Goal: Information Seeking & Learning: Learn about a topic

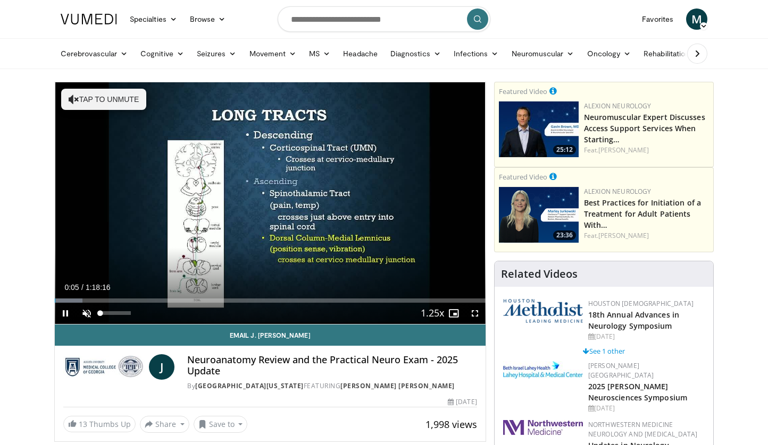
click at [86, 315] on span "Video Player" at bounding box center [86, 313] width 21 height 21
click at [130, 312] on div "Volume Level" at bounding box center [115, 314] width 30 height 4
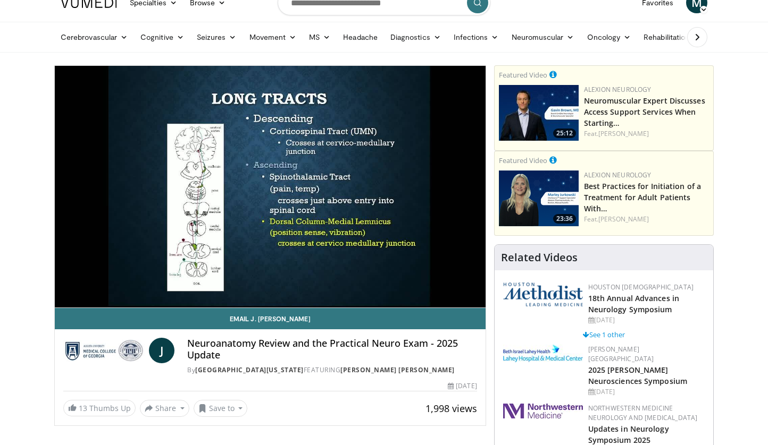
scroll to position [16, 0]
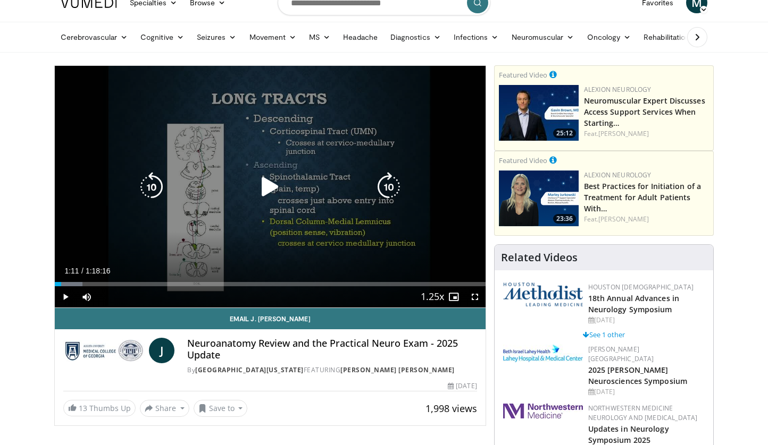
click at [265, 192] on icon "Video Player" at bounding box center [270, 187] width 30 height 30
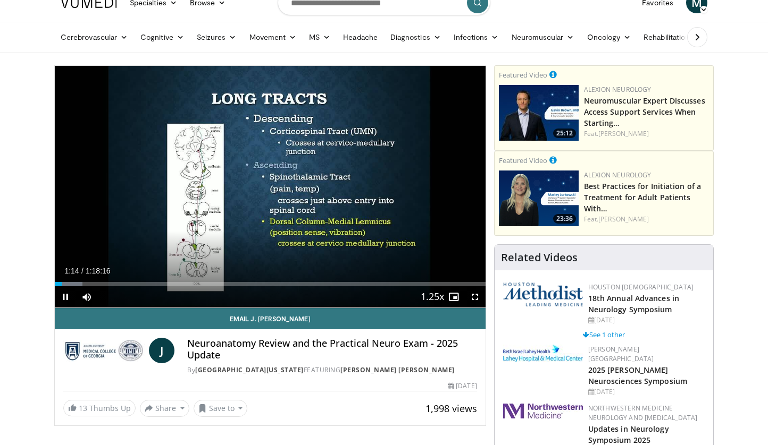
click at [473, 299] on span "Video Player" at bounding box center [474, 297] width 21 height 21
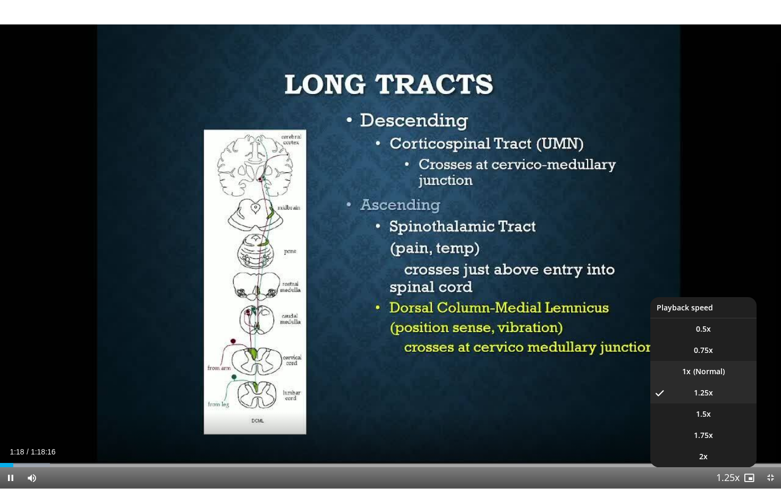
click at [703, 375] on li "1x" at bounding box center [704, 371] width 106 height 21
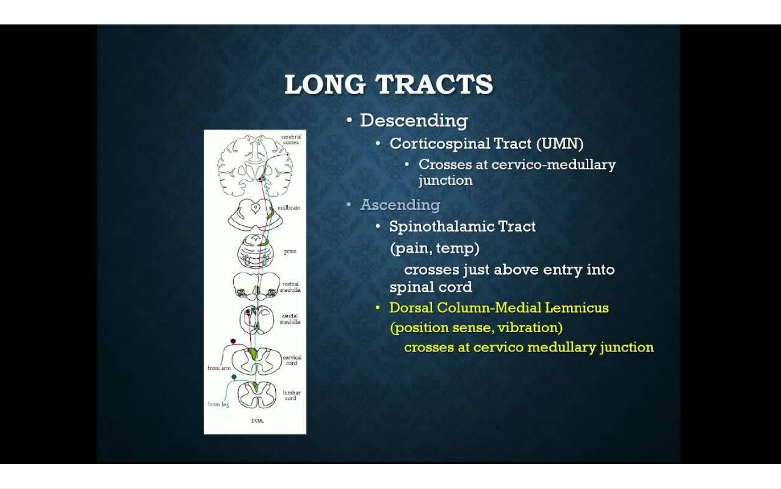
click at [728, 445] on button "Playback Rate" at bounding box center [728, 477] width 21 height 21
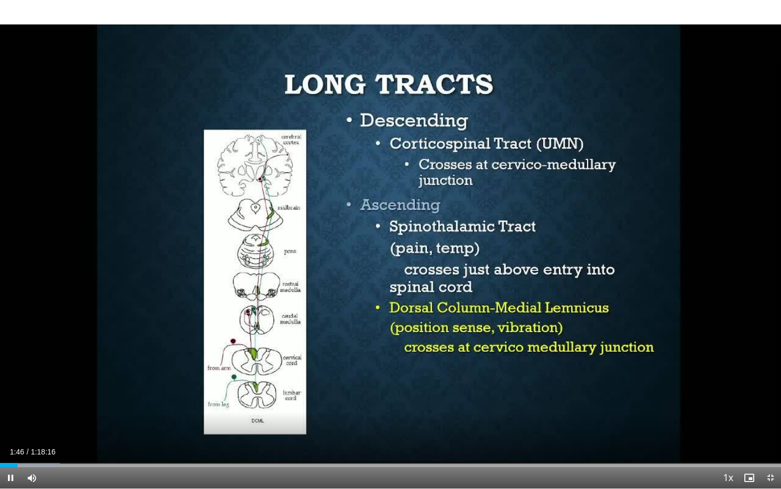
click at [12, 445] on span "Video Player" at bounding box center [10, 477] width 21 height 21
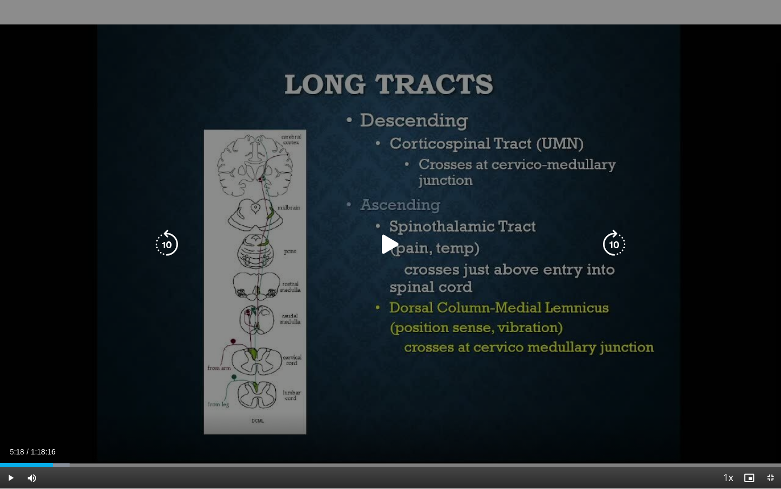
click at [390, 248] on icon "Video Player" at bounding box center [391, 245] width 30 height 30
click at [392, 246] on icon "Video Player" at bounding box center [391, 245] width 30 height 30
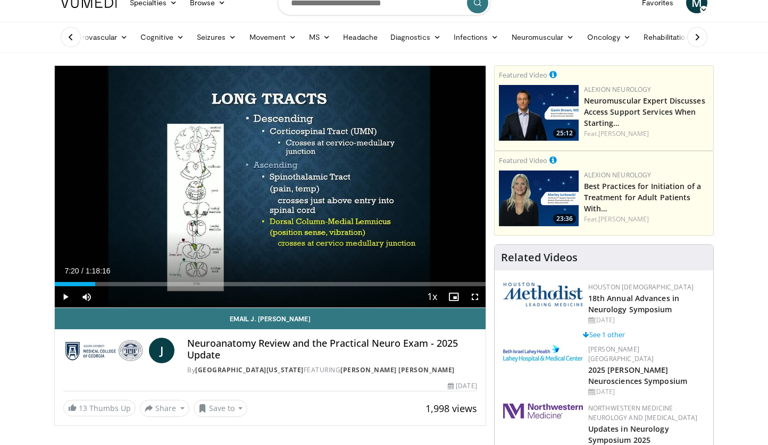
click at [478, 296] on span "Video Player" at bounding box center [474, 297] width 21 height 21
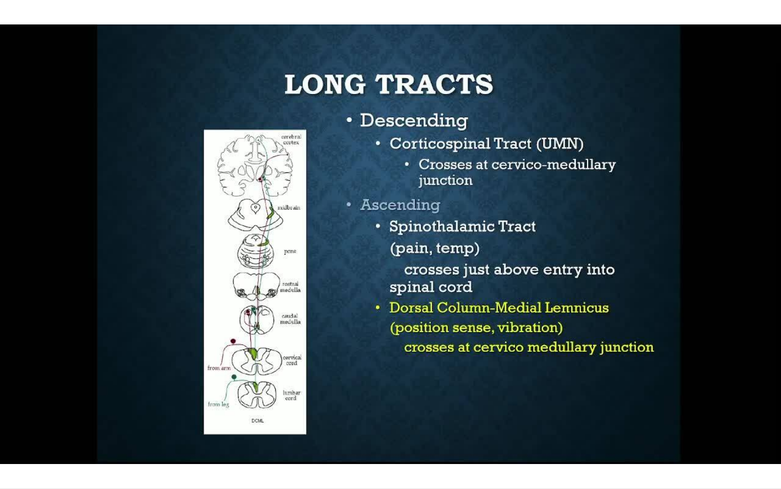
click at [401, 408] on div "10 seconds Tap to unmute" at bounding box center [390, 244] width 781 height 489
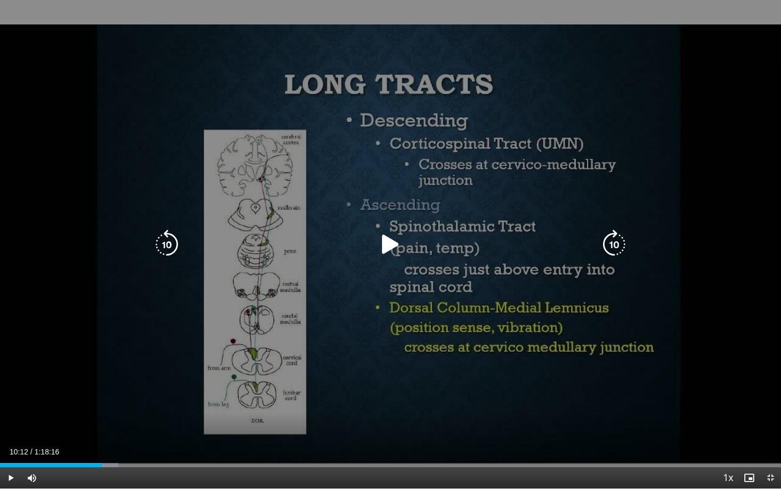
click at [388, 249] on icon "Video Player" at bounding box center [391, 245] width 30 height 30
click at [392, 239] on icon "Video Player" at bounding box center [391, 245] width 30 height 30
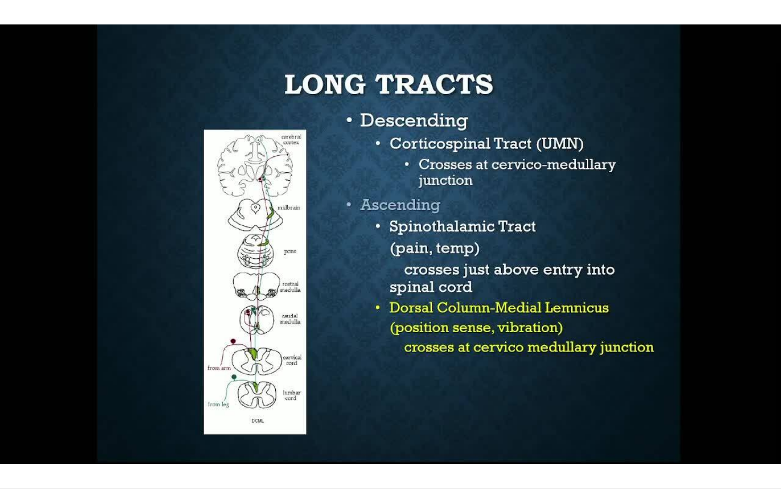
click at [487, 350] on div "10 seconds Tap to unmute" at bounding box center [390, 244] width 781 height 489
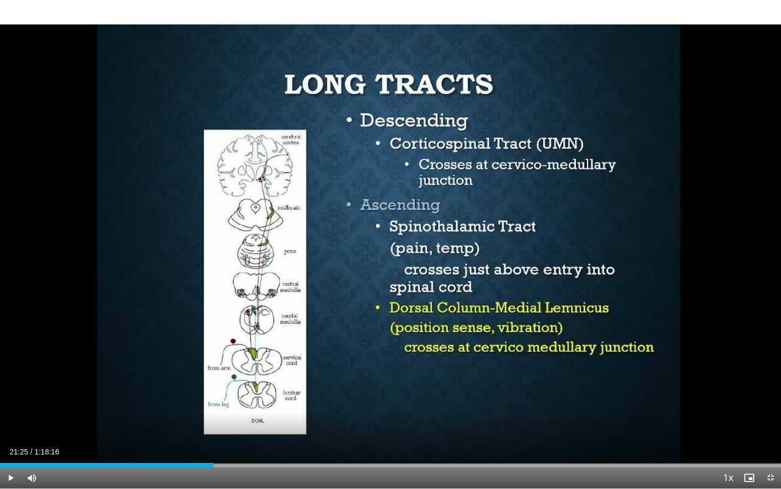
click at [767, 445] on span "Video Player" at bounding box center [770, 477] width 21 height 21
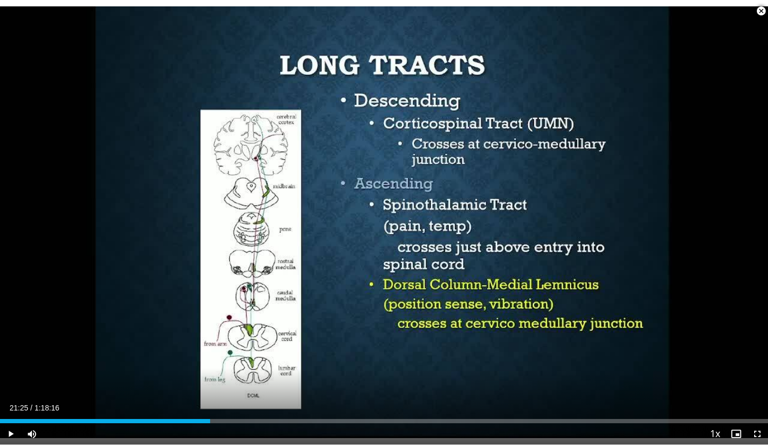
scroll to position [149, 0]
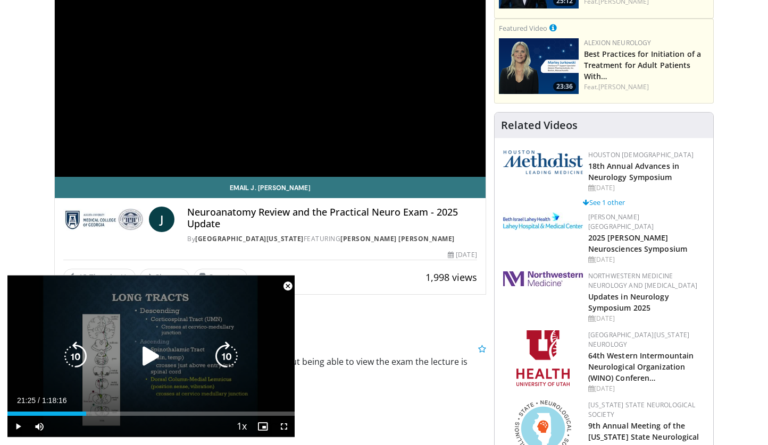
click at [145, 360] on icon "Video Player" at bounding box center [151, 357] width 30 height 30
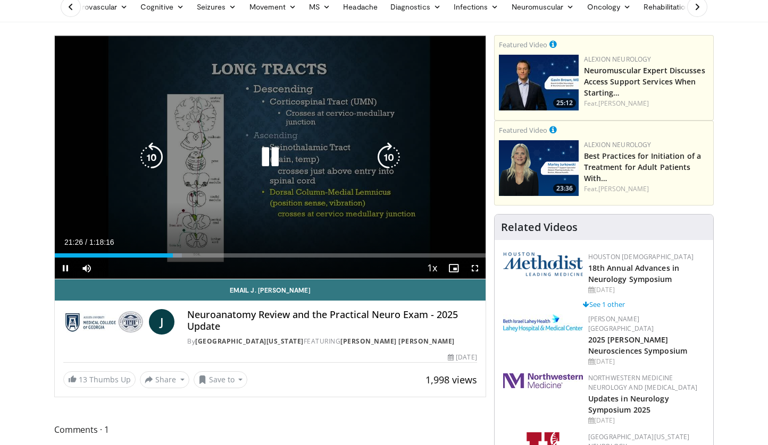
scroll to position [28, 0]
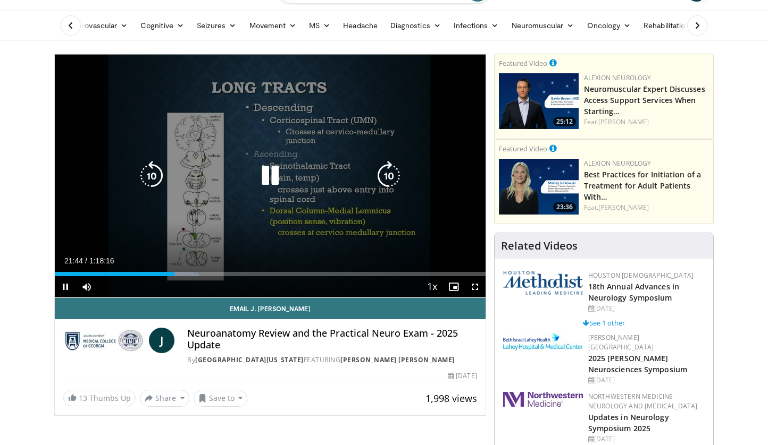
click at [268, 174] on icon "Video Player" at bounding box center [270, 176] width 30 height 30
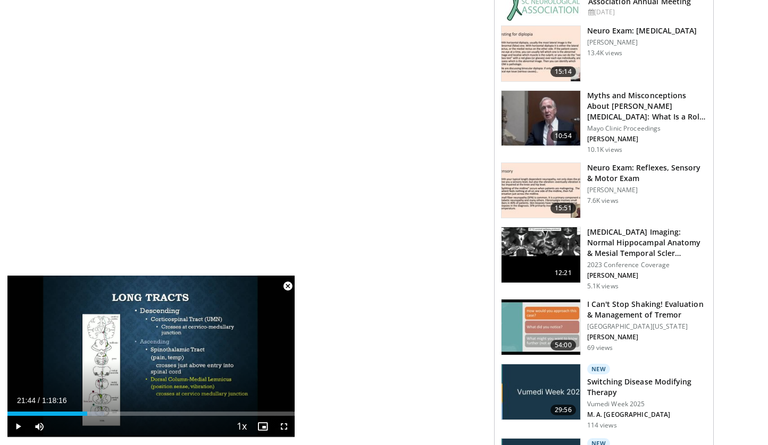
scroll to position [747, 0]
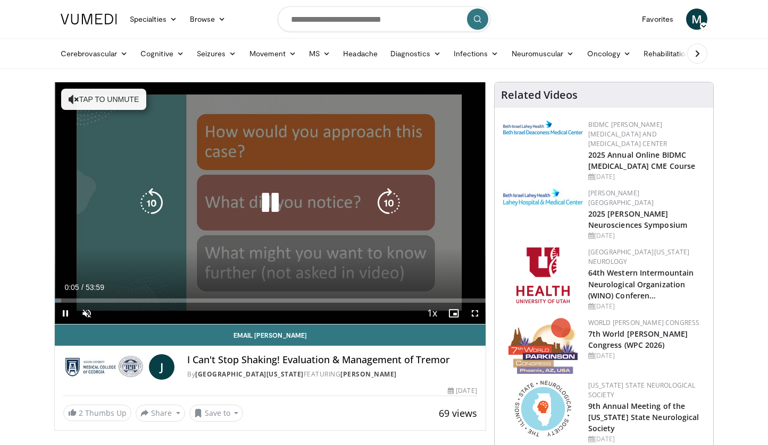
click at [74, 102] on icon "Video Player" at bounding box center [74, 99] width 11 height 11
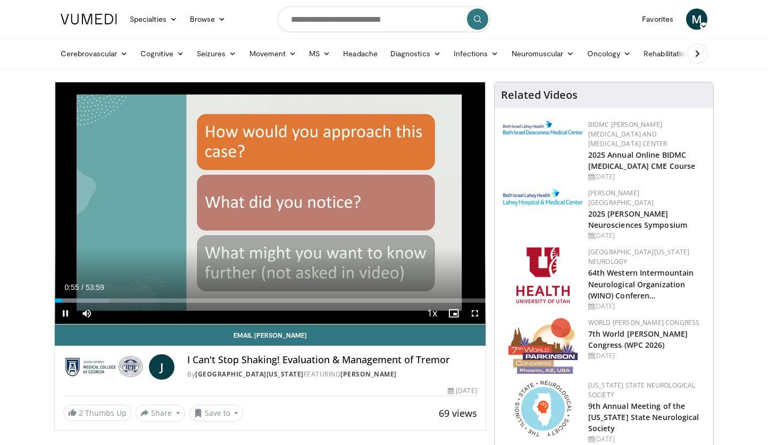
click at [65, 315] on span "Video Player" at bounding box center [65, 313] width 21 height 21
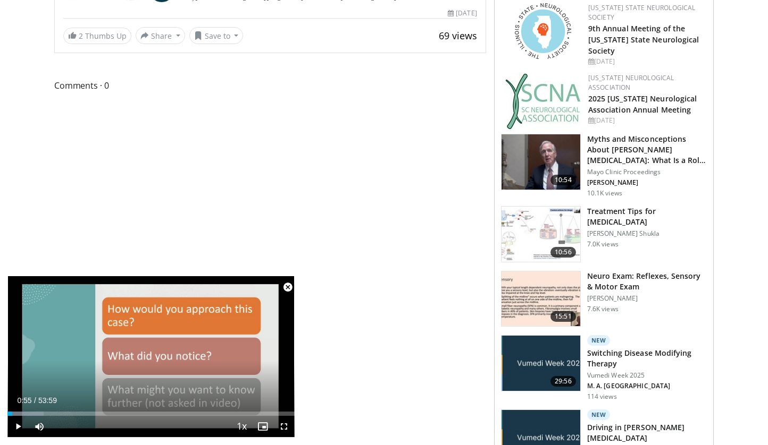
scroll to position [386, 0]
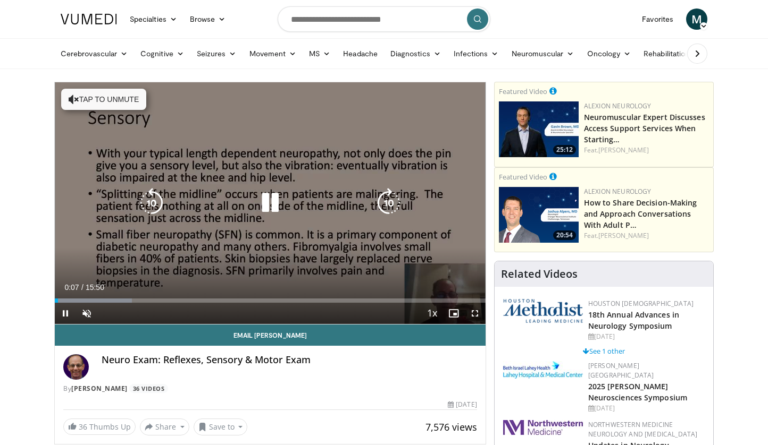
click at [73, 96] on icon "Video Player" at bounding box center [74, 99] width 11 height 11
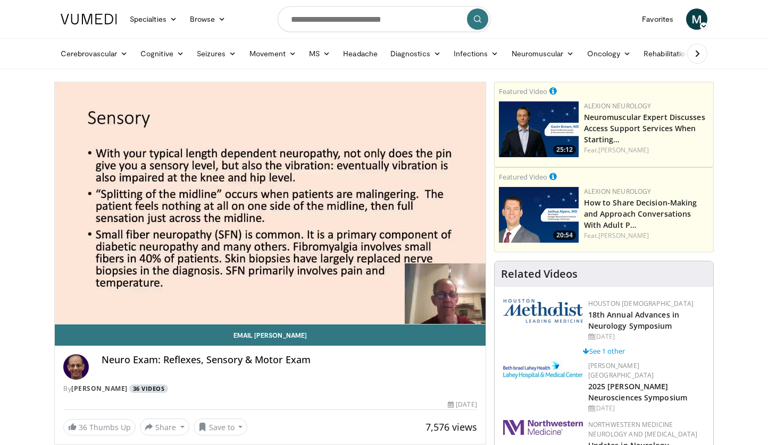
click at [164, 390] on link "36 Videos" at bounding box center [148, 389] width 39 height 9
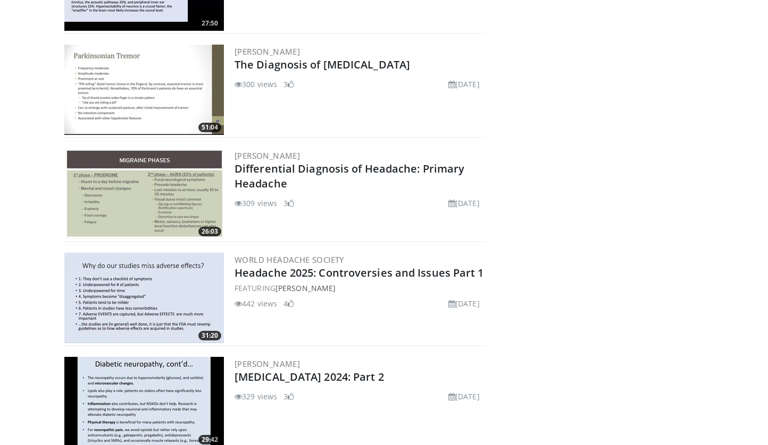
scroll to position [1974, 0]
